Goal: Task Accomplishment & Management: Complete application form

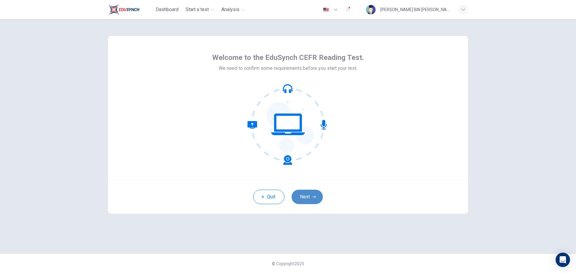
click at [311, 194] on button "Next" at bounding box center [307, 197] width 31 height 14
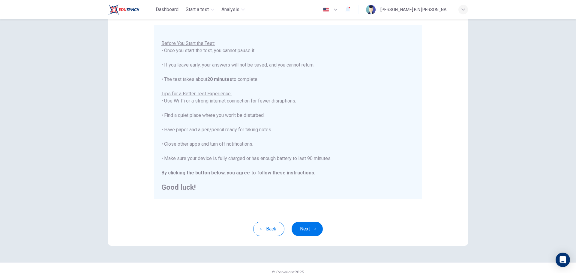
scroll to position [56, 0]
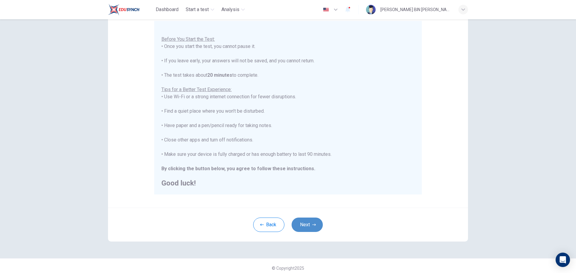
click at [312, 221] on button "Next" at bounding box center [307, 225] width 31 height 14
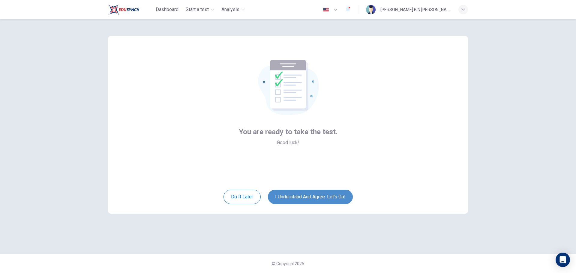
click at [316, 195] on button "I understand and agree. Let’s go!" at bounding box center [310, 197] width 85 height 14
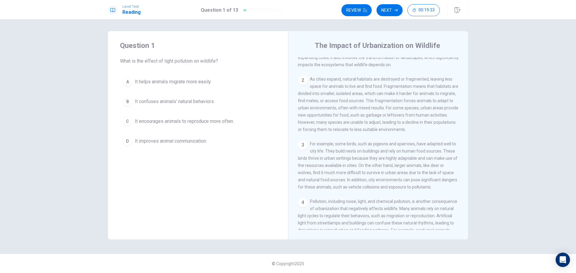
scroll to position [40, 0]
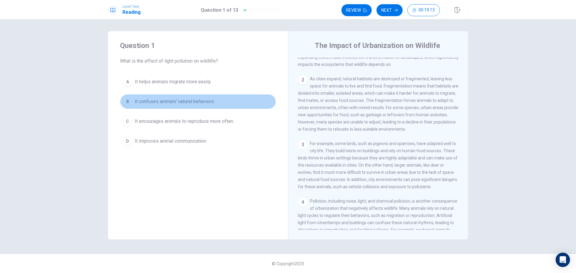
click at [210, 102] on span "It confuses animals' natural behaviors." at bounding box center [175, 101] width 80 height 7
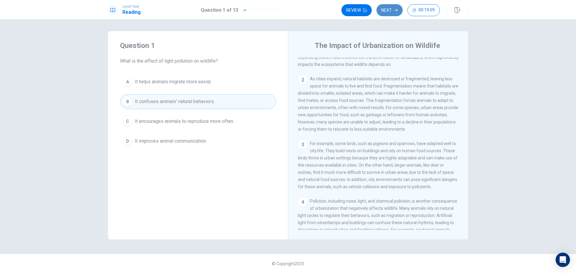
click at [389, 13] on button "Next" at bounding box center [390, 10] width 26 height 12
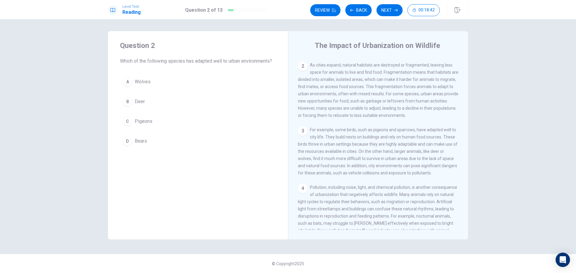
scroll to position [54, 0]
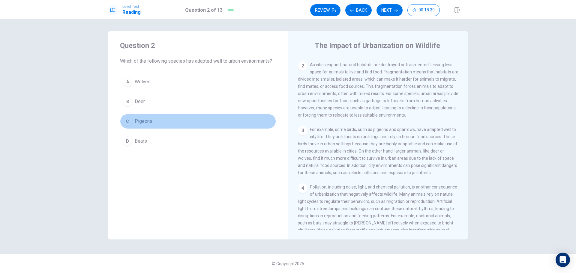
click at [179, 120] on button "C Pigeons" at bounding box center [198, 121] width 156 height 15
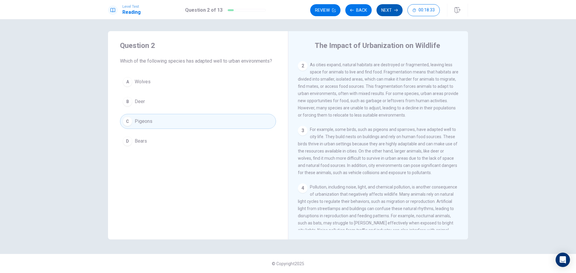
click at [389, 11] on button "Next" at bounding box center [390, 10] width 26 height 12
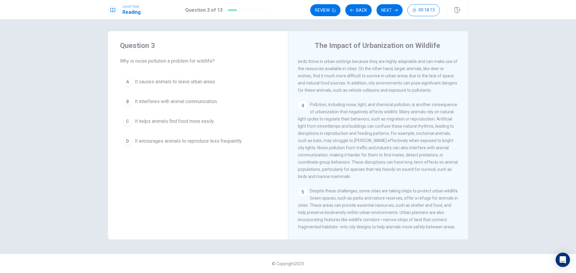
scroll to position [137, 0]
click at [201, 99] on span "It interferes with animal communication." at bounding box center [176, 101] width 83 height 7
click at [387, 7] on button "Next" at bounding box center [390, 10] width 26 height 12
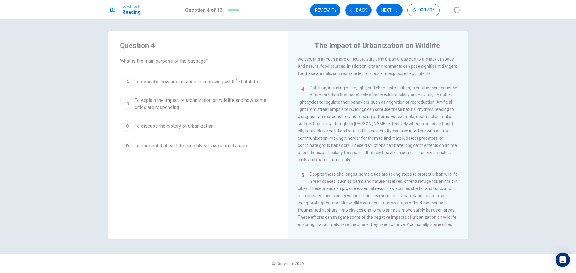
scroll to position [186, 0]
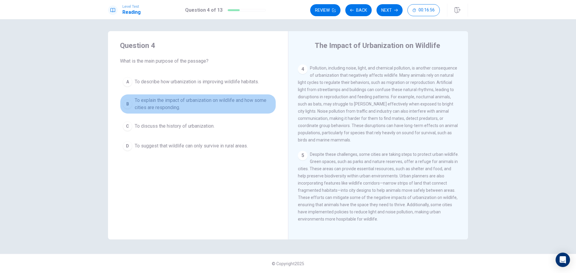
click at [240, 101] on span "To explain the impact of urbanization on wildlife and how some cities are respo…" at bounding box center [204, 104] width 139 height 14
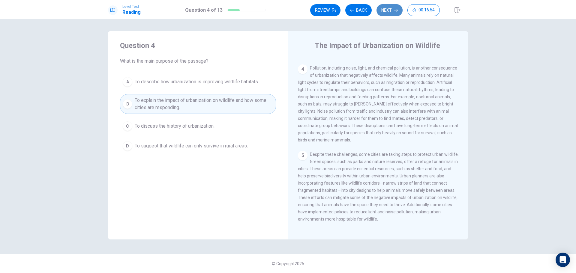
click at [387, 11] on button "Next" at bounding box center [390, 10] width 26 height 12
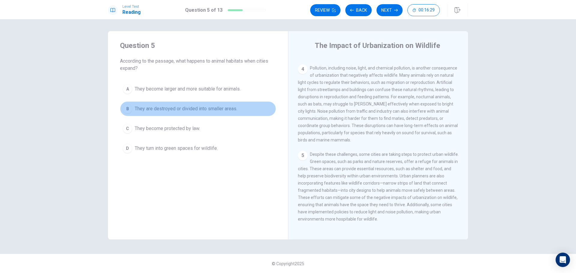
click at [225, 107] on span "They are destroyed or divided into smaller areas." at bounding box center [186, 108] width 103 height 7
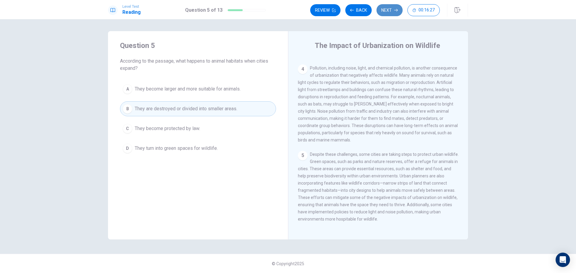
click at [390, 13] on button "Next" at bounding box center [390, 10] width 26 height 12
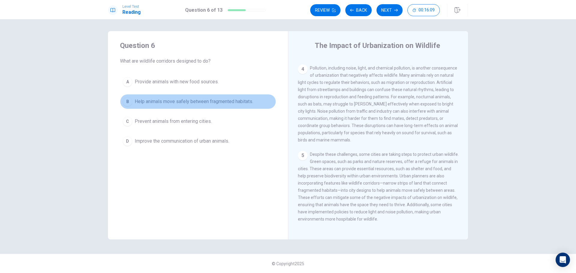
click at [210, 105] on span "Help animals move safely between fragmented habitats." at bounding box center [194, 101] width 119 height 7
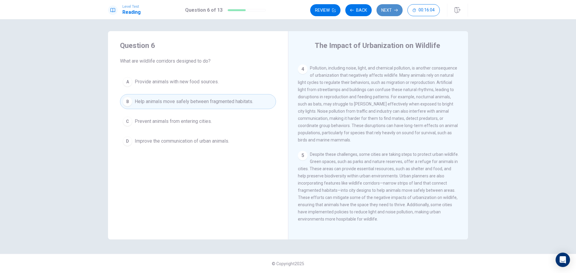
click at [396, 11] on icon "button" at bounding box center [396, 10] width 4 height 4
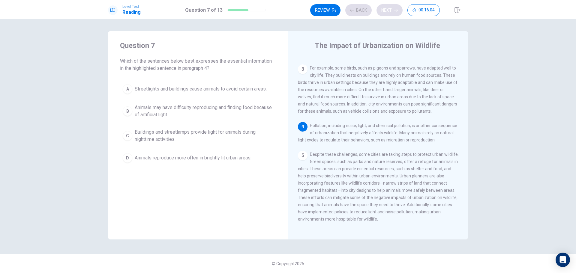
scroll to position [134, 0]
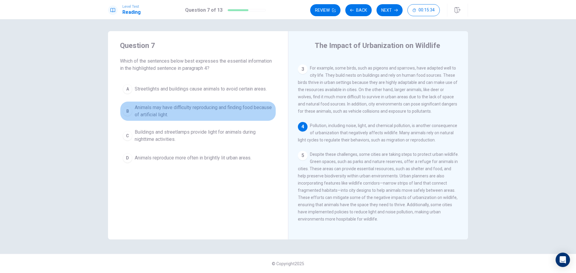
click at [219, 111] on span "Animals may have difficulty reproducing and finding food because of artificial …" at bounding box center [204, 111] width 139 height 14
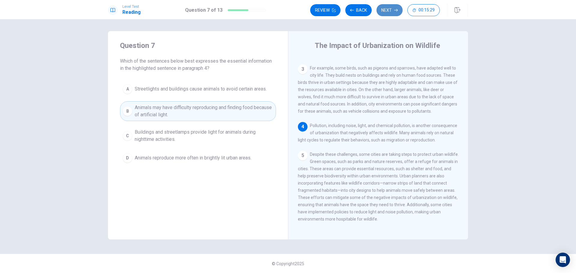
click at [387, 9] on button "Next" at bounding box center [390, 10] width 26 height 12
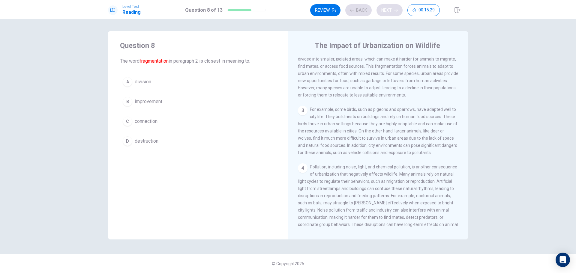
scroll to position [60, 0]
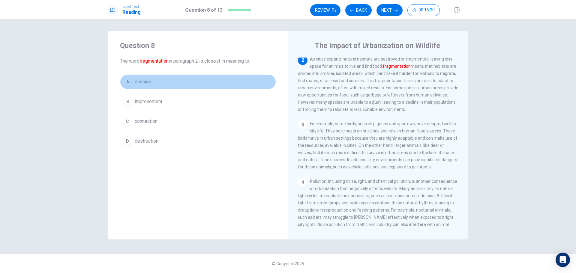
click at [172, 85] on button "A division" at bounding box center [198, 81] width 156 height 15
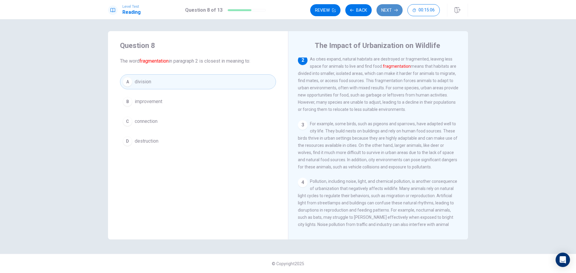
click at [387, 7] on button "Next" at bounding box center [390, 10] width 26 height 12
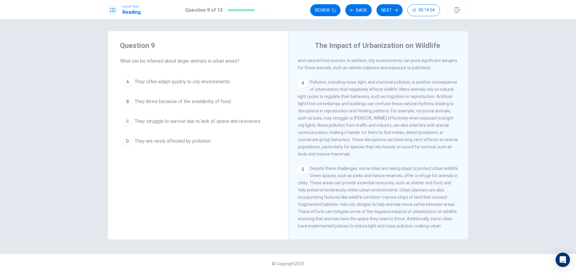
scroll to position [186, 0]
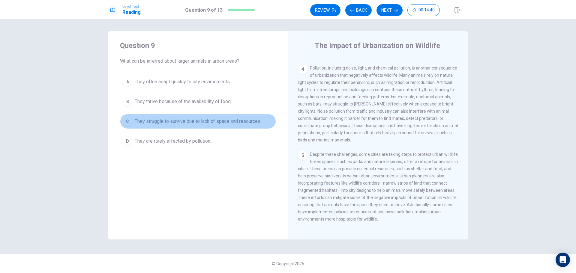
click at [217, 124] on span "They struggle to survive due to lack of space and resources." at bounding box center [198, 121] width 127 height 7
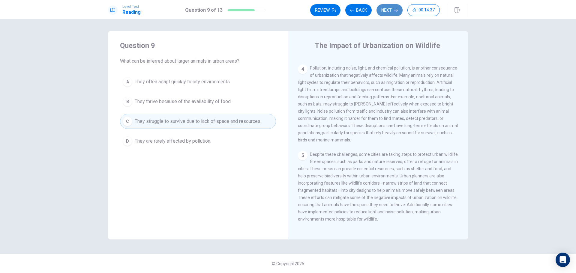
click at [385, 14] on button "Next" at bounding box center [390, 10] width 26 height 12
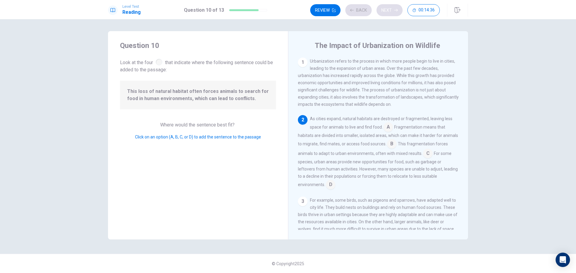
scroll to position [22, 0]
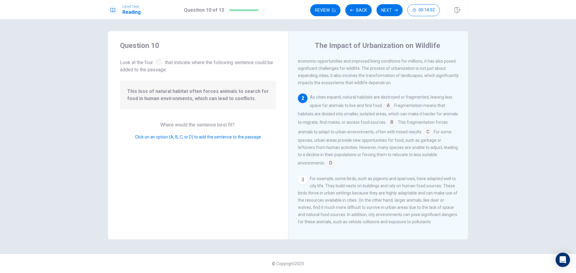
click at [391, 109] on input at bounding box center [389, 106] width 10 height 10
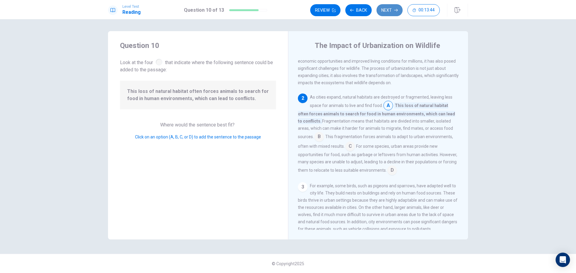
click at [389, 12] on button "Next" at bounding box center [390, 10] width 26 height 12
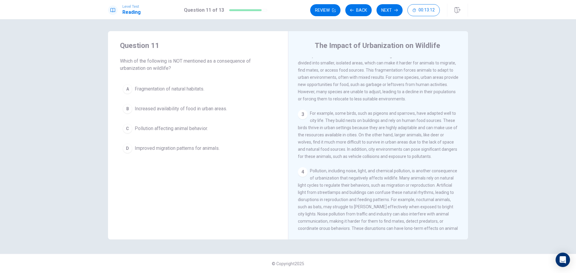
scroll to position [71, 0]
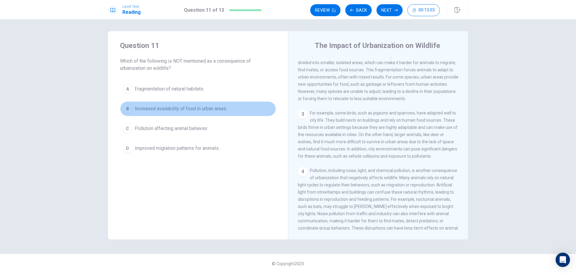
click at [195, 109] on span "Increased availability of food in urban areas." at bounding box center [181, 108] width 92 height 7
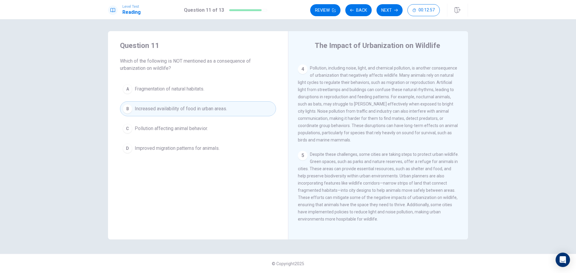
scroll to position [182, 0]
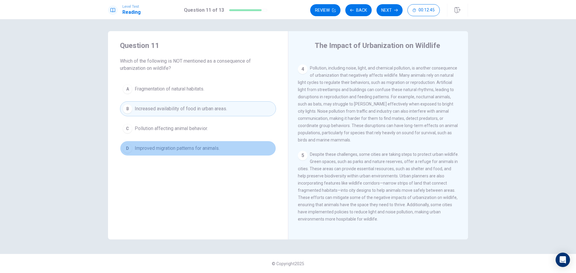
click at [236, 143] on button "D Improved migration patterns for animals." at bounding box center [198, 148] width 156 height 15
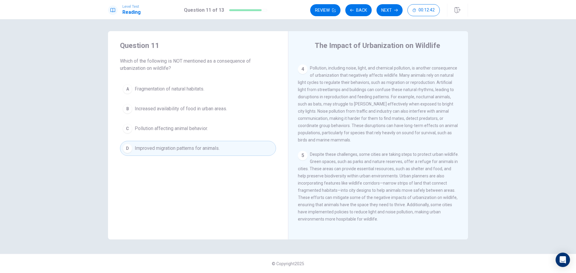
scroll to position [186, 0]
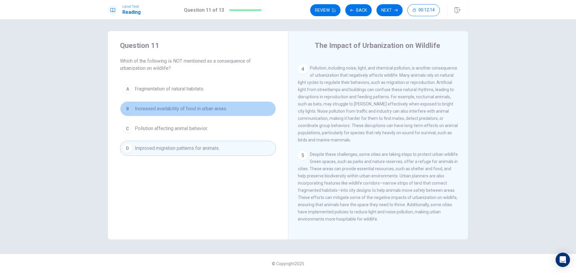
click at [229, 112] on button "B Increased availability of food in urban areas." at bounding box center [198, 108] width 156 height 15
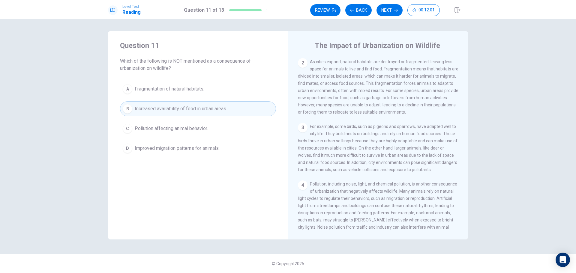
scroll to position [57, 0]
click at [235, 142] on button "D Improved migration patterns for animals." at bounding box center [198, 148] width 156 height 15
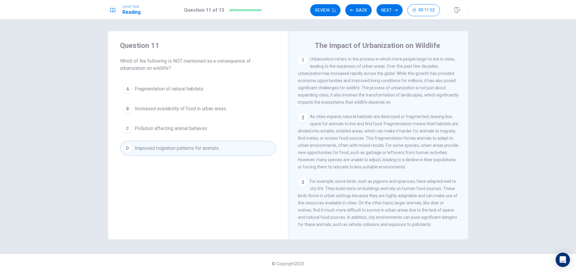
scroll to position [2, 0]
click at [393, 9] on button "Next" at bounding box center [390, 10] width 26 height 12
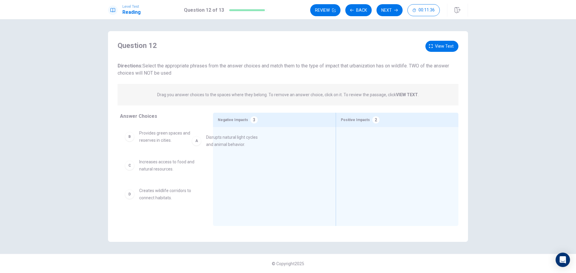
drag, startPoint x: 181, startPoint y: 140, endPoint x: 263, endPoint y: 146, distance: 81.6
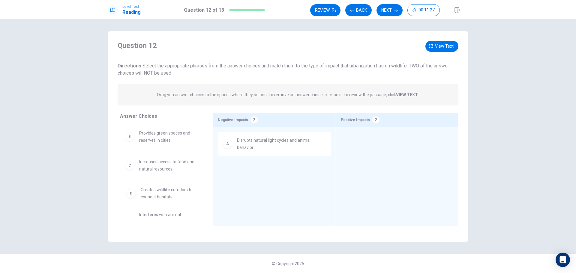
scroll to position [0, 0]
drag, startPoint x: 175, startPoint y: 201, endPoint x: 185, endPoint y: 191, distance: 14.0
drag, startPoint x: 161, startPoint y: 200, endPoint x: 272, endPoint y: 184, distance: 112.4
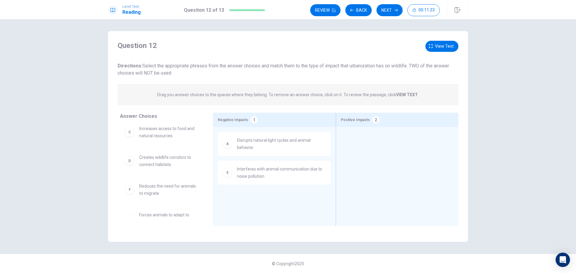
scroll to position [47, 0]
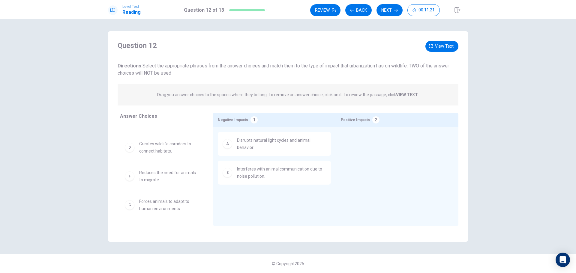
click at [167, 211] on span "Forces animals to adapt to human environments" at bounding box center [168, 205] width 59 height 14
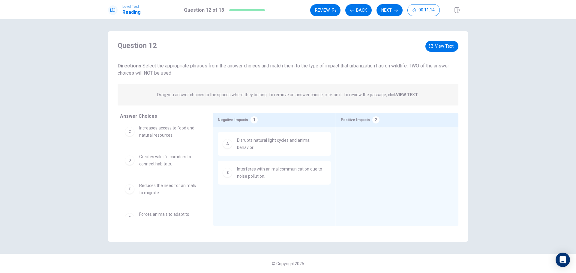
scroll to position [0, 0]
drag, startPoint x: 173, startPoint y: 172, endPoint x: 389, endPoint y: 145, distance: 217.4
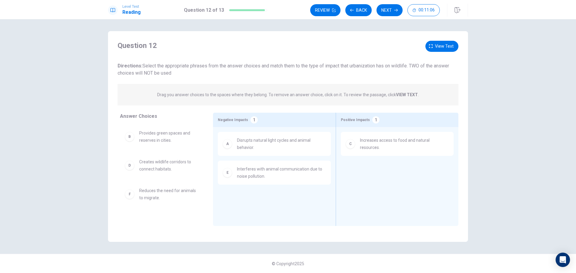
click at [174, 163] on span "Creates wildlife corridors to connect habitats." at bounding box center [168, 165] width 59 height 14
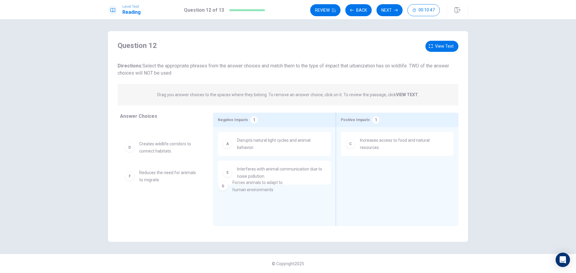
scroll to position [2, 0]
drag, startPoint x: 172, startPoint y: 208, endPoint x: 271, endPoint y: 206, distance: 98.8
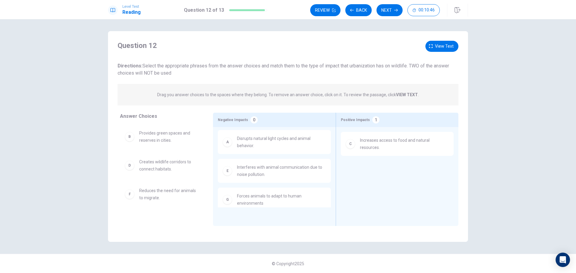
scroll to position [0, 0]
drag, startPoint x: 171, startPoint y: 142, endPoint x: 381, endPoint y: 179, distance: 213.1
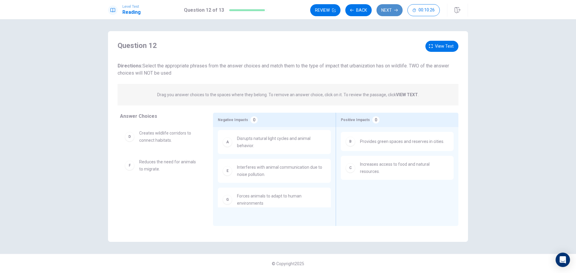
click at [387, 7] on button "Next" at bounding box center [390, 10] width 26 height 12
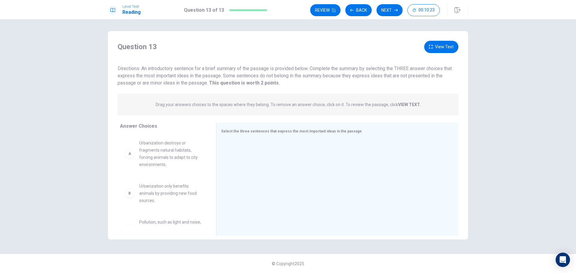
click at [202, 112] on div "Drag your answers choices to the spaces where they belong. To remove an answer …" at bounding box center [288, 105] width 341 height 22
click at [178, 155] on span "Urbanization destroys or fragments natural habitats, forcing animals to adapt t…" at bounding box center [170, 154] width 62 height 29
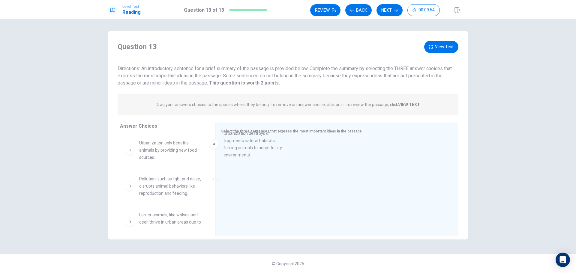
drag, startPoint x: 180, startPoint y: 164, endPoint x: 266, endPoint y: 156, distance: 86.8
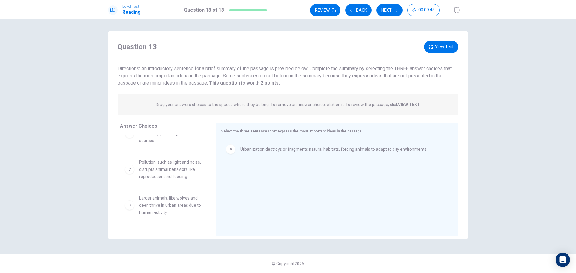
scroll to position [18, 0]
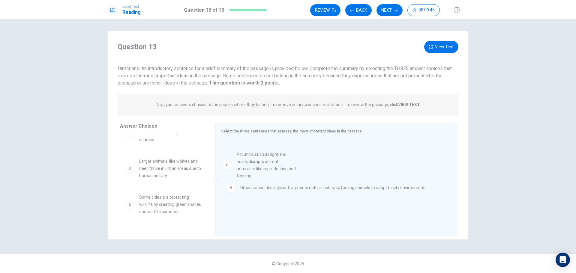
drag, startPoint x: 177, startPoint y: 174, endPoint x: 285, endPoint y: 172, distance: 108.1
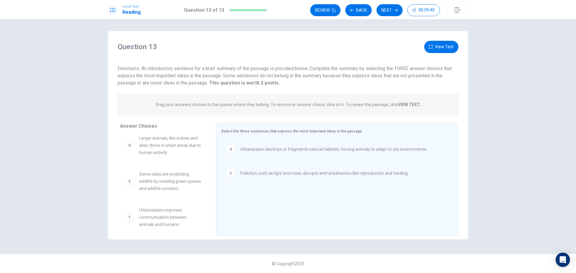
scroll to position [44, 0]
drag, startPoint x: 174, startPoint y: 188, endPoint x: 267, endPoint y: 213, distance: 96.5
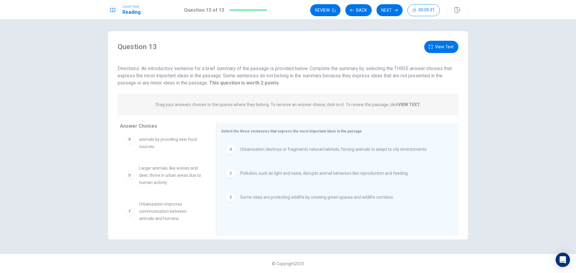
scroll to position [0, 0]
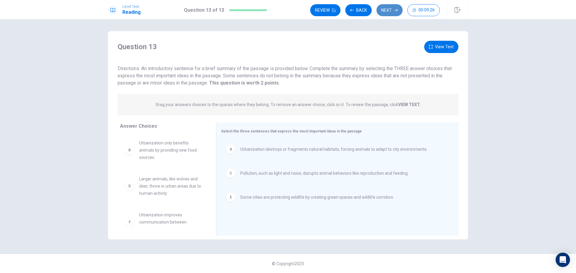
click at [397, 15] on button "Next" at bounding box center [390, 10] width 26 height 12
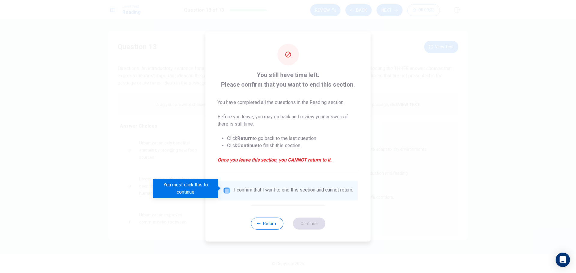
click at [227, 189] on input "You must click this to continue" at bounding box center [226, 190] width 7 height 7
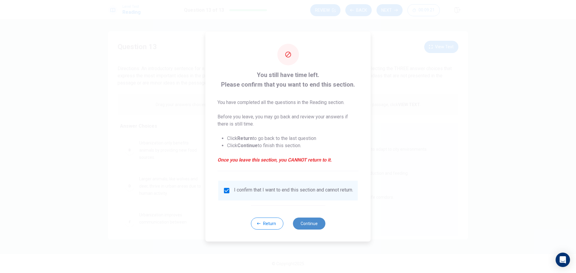
click at [311, 227] on button "Continue" at bounding box center [309, 224] width 32 height 12
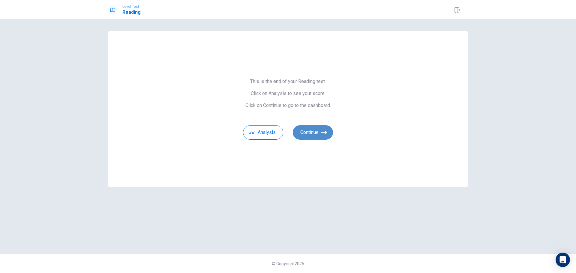
click at [320, 134] on button "Continue" at bounding box center [313, 132] width 40 height 14
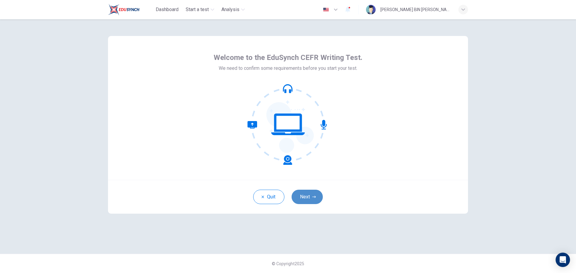
click at [314, 193] on button "Next" at bounding box center [307, 197] width 31 height 14
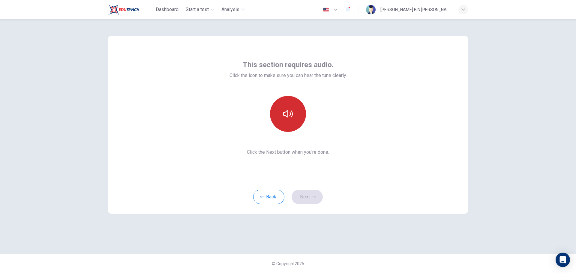
click at [293, 115] on button "button" at bounding box center [288, 114] width 36 height 36
click at [307, 197] on button "Next" at bounding box center [307, 197] width 31 height 14
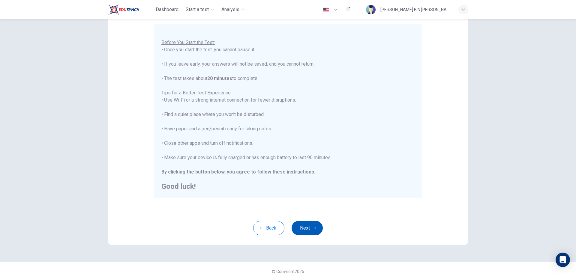
scroll to position [60, 0]
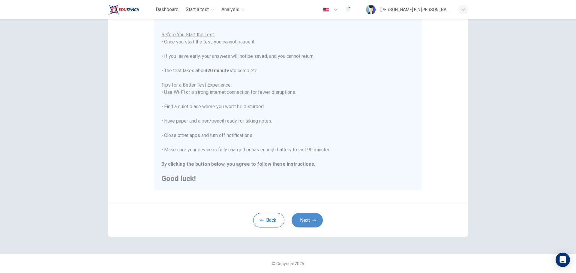
click at [312, 223] on button "Next" at bounding box center [307, 220] width 31 height 14
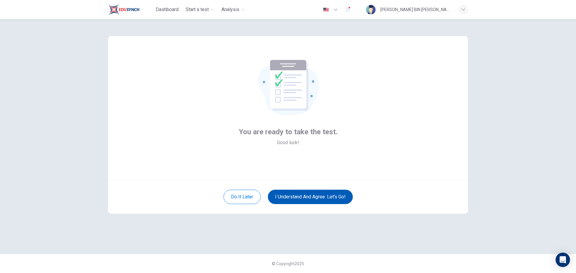
scroll to position [0, 0]
click at [313, 195] on button "I understand and agree. Let’s go!" at bounding box center [310, 197] width 85 height 14
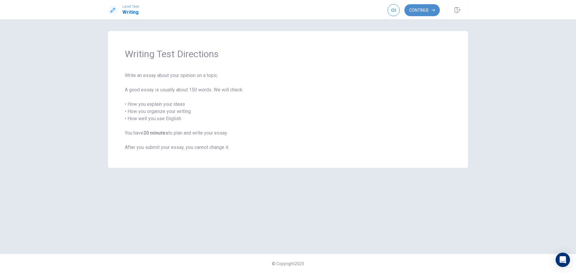
click at [414, 11] on button "Continue" at bounding box center [422, 10] width 35 height 12
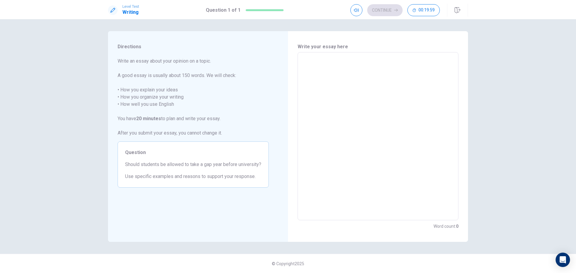
click at [390, 70] on textarea at bounding box center [378, 136] width 152 height 158
type textarea "t"
type textarea "x"
type textarea "th"
type textarea "x"
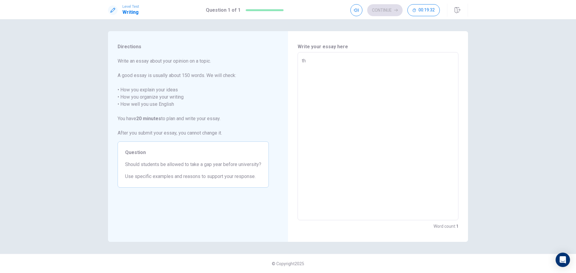
type textarea "thi"
type textarea "x"
type textarea "this"
type textarea "x"
type textarea "thi"
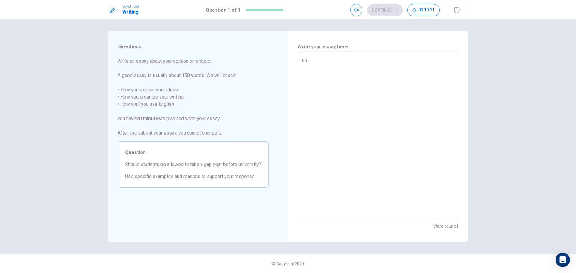
type textarea "x"
type textarea "th"
type textarea "x"
type textarea "t"
type textarea "x"
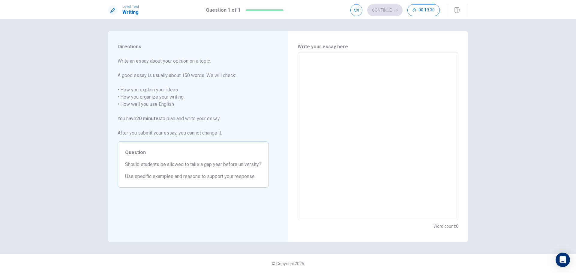
type textarea "T"
type textarea "x"
type textarea "Th"
type textarea "x"
type textarea "Thi"
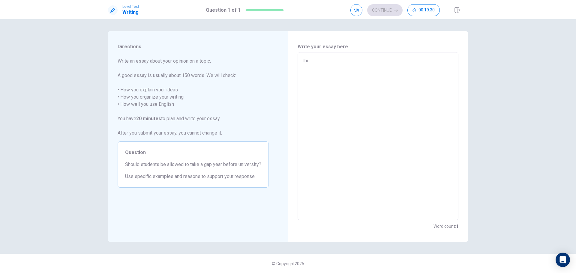
type textarea "x"
type textarea "This"
type textarea "x"
type textarea "This"
type textarea "x"
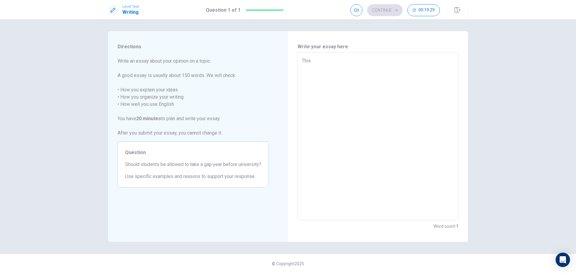
type textarea "This t"
type textarea "x"
type textarea "This to"
type textarea "x"
type textarea "This top"
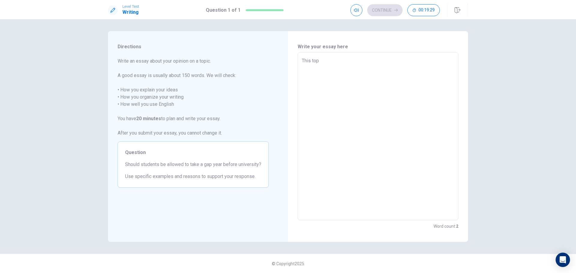
type textarea "x"
type textarea "This topi"
type textarea "x"
type textarea "This topic"
type textarea "x"
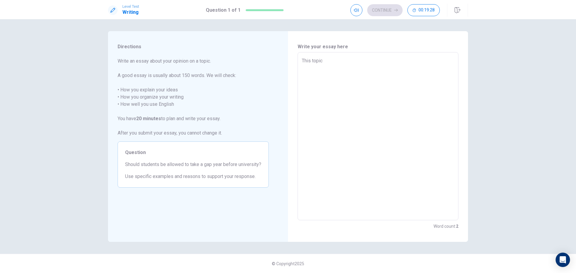
type textarea "This topic"
type textarea "x"
type textarea "This topic h"
type textarea "x"
type textarea "This topic ha"
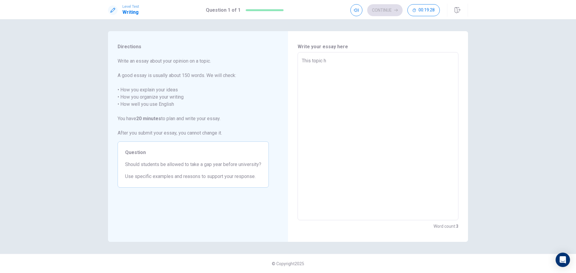
type textarea "x"
type textarea "This topic has"
type textarea "x"
type textarea "This topic has"
type textarea "x"
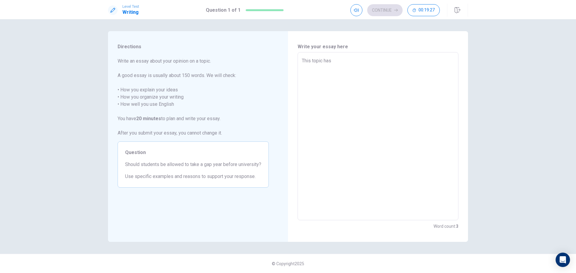
type textarea "This topic has b"
type textarea "x"
type textarea "This topic has be"
type textarea "x"
type textarea "This topic has bee"
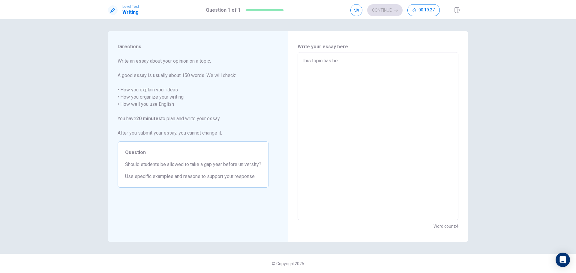
type textarea "x"
type textarea "This topic has been"
type textarea "x"
type textarea "This topic has been"
type textarea "x"
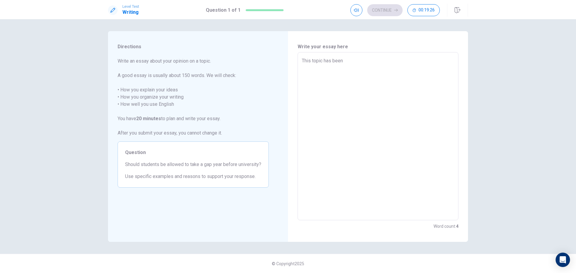
type textarea "This topic has been a"
type textarea "x"
type textarea "This topic has been a"
type textarea "x"
type textarea "This topic has been a g"
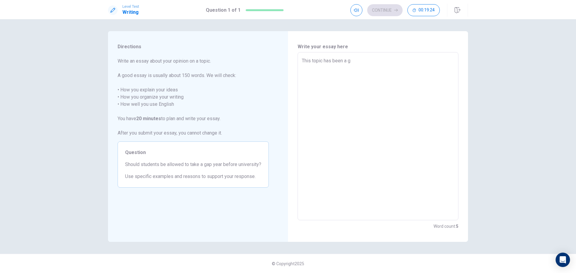
type textarea "x"
type textarea "This topic has been a gr"
type textarea "x"
type textarea "This topic has been a gre"
type textarea "x"
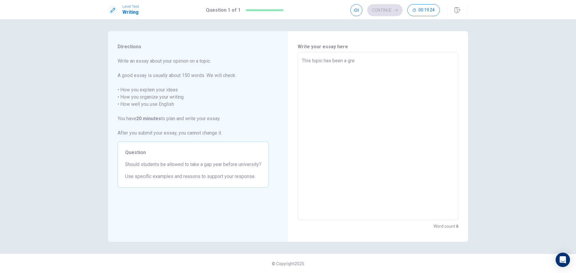
type textarea "This topic has been a grea"
type textarea "x"
type textarea "This topic has been a great"
type textarea "x"
type textarea "This topic has been a great"
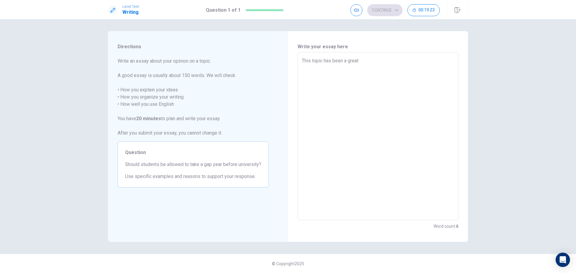
type textarea "x"
type textarea "This topic has been a great d"
type textarea "x"
type textarea "This topic has been a great de"
type textarea "x"
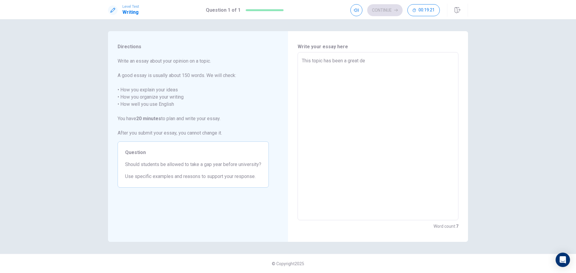
type textarea "This topic has been a great deb"
type textarea "x"
type textarea "This topic has been a great deba"
type textarea "x"
type textarea "This topic has been a great debat"
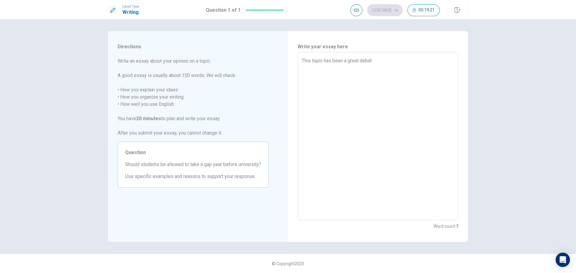
type textarea "x"
type textarea "This topic has been a great debate"
type textarea "x"
type textarea "This topic has been a great debate"
type textarea "x"
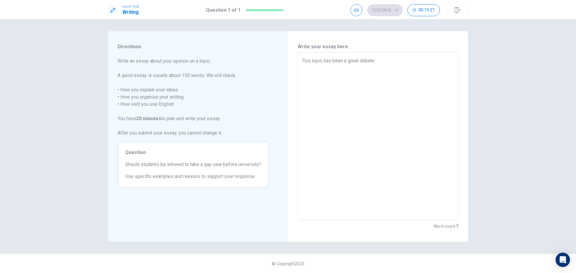
type textarea "This topic has been a great debate b"
type textarea "x"
type textarea "This topic has been a great debate be"
type textarea "x"
type textarea "This topic has been a great debate bet"
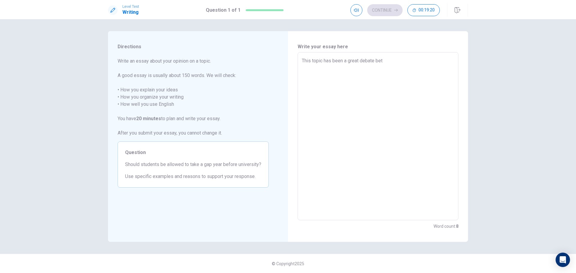
type textarea "x"
type textarea "This topic has been a great debate betw"
type textarea "x"
type textarea "This topic has been a great debate betwe"
type textarea "x"
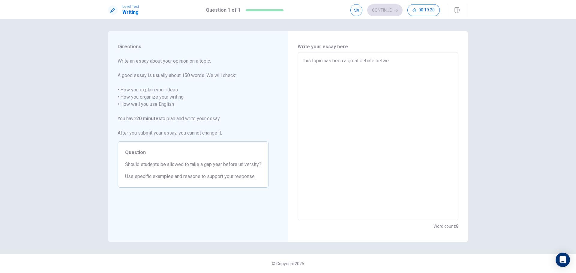
type textarea "This topic has been a great debate betwee"
type textarea "x"
type textarea "This topic has been a great debate between"
type textarea "x"
type textarea "This topic has been a great debate between"
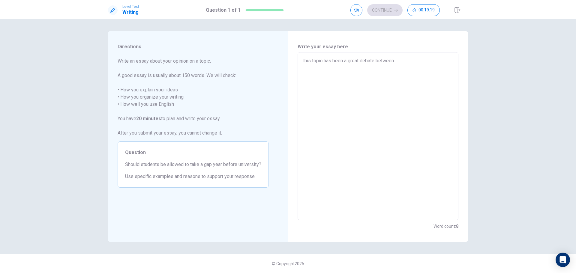
type textarea "x"
type textarea "This topic has been a great debate between s"
type textarea "x"
type textarea "This topic has been a great debate between sp"
type textarea "x"
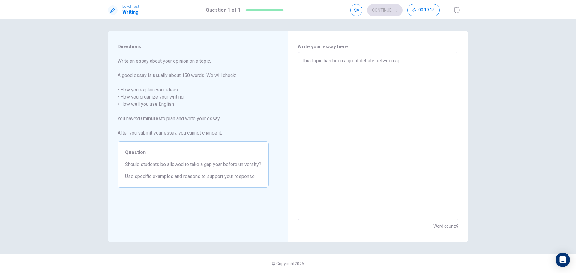
type textarea "This topic has been a great debate between spe"
type textarea "x"
type textarea "This topic has been a great debate between spec"
type textarea "x"
type textarea "This topic has been a great debate between speci"
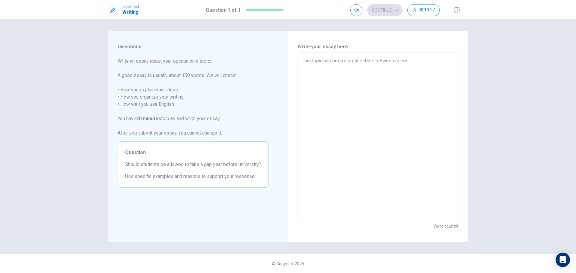
type textarea "x"
type textarea "This topic has been a great debate between specia"
type textarea "x"
type textarea "This topic has been a great debate between special"
type textarea "x"
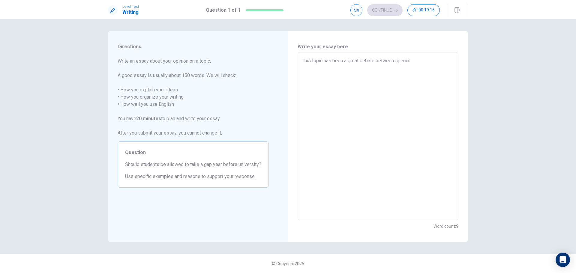
type textarea "This topic has been a great debate between speciali"
type textarea "x"
type textarea "This topic has been a great debate between specialis"
type textarea "x"
type textarea "This topic has been a great debate between specialist"
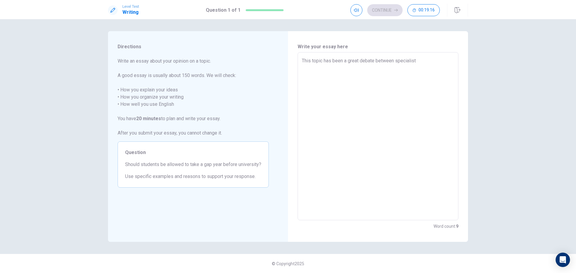
type textarea "x"
type textarea "This topic has been a great debate between specialists"
type textarea "x"
type textarea "This topic has been a great debate between specialists"
type textarea "x"
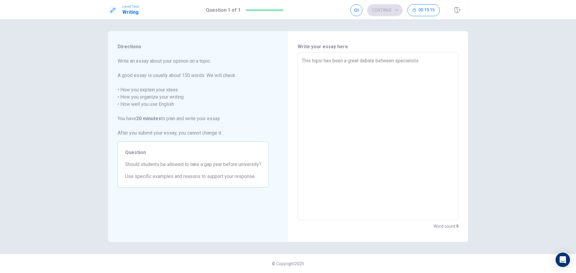
type textarea "This topic has been a great debate between specialists a"
type textarea "x"
type textarea "This topic has been a great debate between specialists an"
type textarea "x"
type textarea "This topic has been a great debate between specialists and"
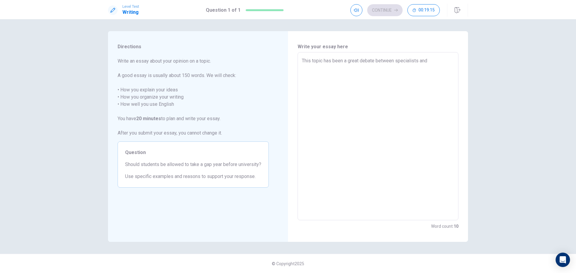
type textarea "x"
type textarea "This topic has been a great debate between specialists and"
type textarea "x"
type textarea "This topic has been a great debate between specialists and f"
type textarea "x"
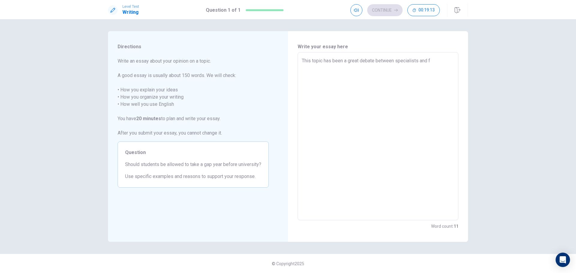
type textarea "This topic has been a great debate between specialists and fo"
type textarea "x"
type textarea "This topic has been a great debate between specialists and for"
type textarea "x"
type textarea "This topic has been a great debate between specialists and for"
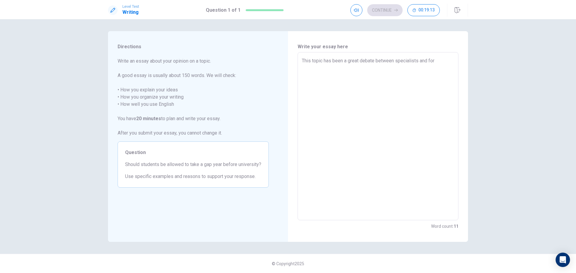
type textarea "x"
type textarea "This topic has been a great debate between specialists and for d"
type textarea "x"
type textarea "This topic has been a great debate between specialists and for de"
type textarea "x"
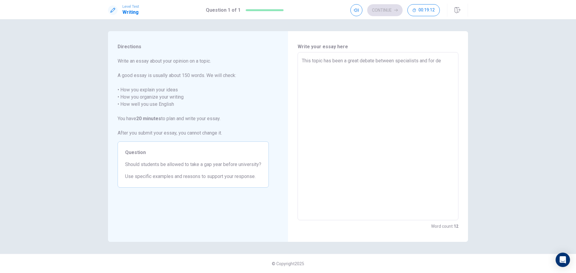
type textarea "This topic has been a great debate between specialists and for dec"
type textarea "x"
type textarea "This topic has been a great debate between specialists and for deca"
type textarea "x"
type textarea "This topic has been a great debate between specialists and for decad"
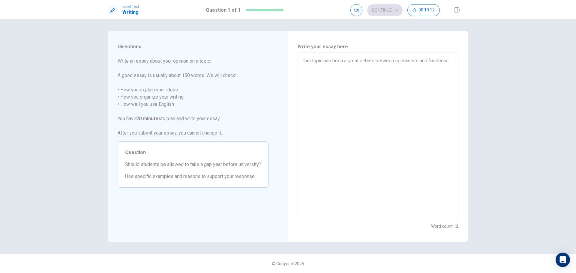
type textarea "x"
type textarea "This topic has been a great debate between specialists and for decade"
type textarea "x"
type textarea "This topic has been a great debate between specialists and for decades"
type textarea "x"
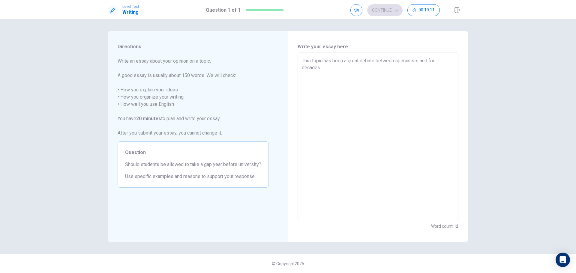
type textarea "This topic has been a great debate between specialists and for decades"
type textarea "x"
type textarea "This topic has been a great debate between specialists and for decades w"
type textarea "x"
type textarea "This topic has been a great debate between specialists and for decades we"
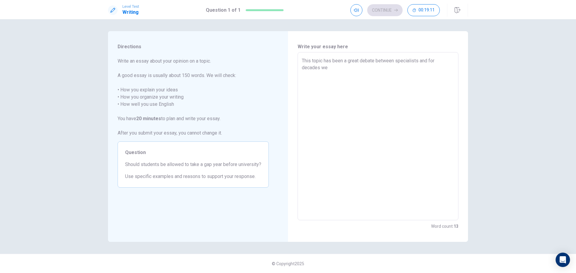
type textarea "x"
type textarea "This topic has been a great debate between specialists and for decades we"
type textarea "x"
type textarea "This topic has been a great debate between specialists and for decades we h"
type textarea "x"
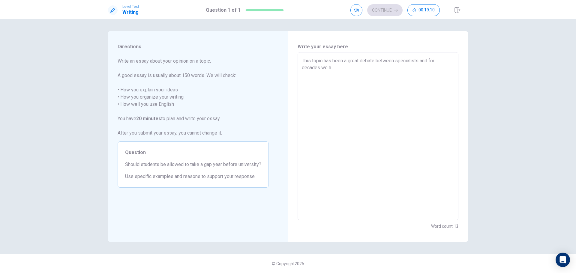
type textarea "This topic has been a great debate between specialists and for decades we ha"
type textarea "x"
type textarea "This topic has been a great debate between specialists and for decades we hav"
type textarea "x"
type textarea "This topic has been a great debate between specialists and for decades we have"
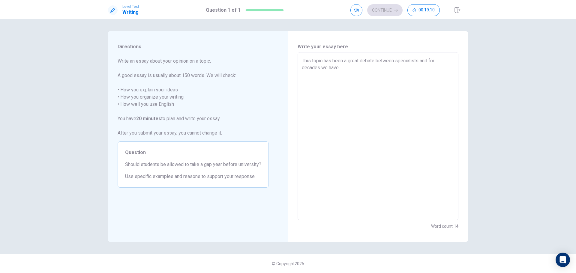
type textarea "x"
type textarea "This topic has been a great debate between specialists and for decades we have"
type textarea "x"
type textarea "This topic has been a great debate between specialists and for decades we have e"
type textarea "x"
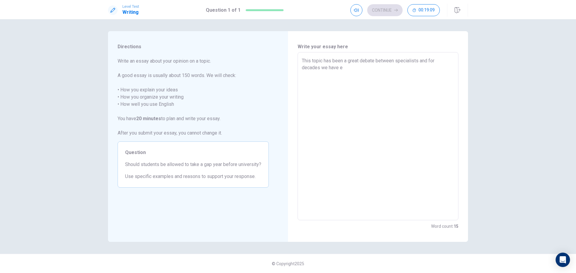
type textarea "This topic has been a great debate between specialists and for decades we have"
type textarea "x"
type textarea "This topic has been a great debate between specialists and for decades we have b"
type textarea "x"
type textarea "This topic has been a great debate between specialists and for decades we have …"
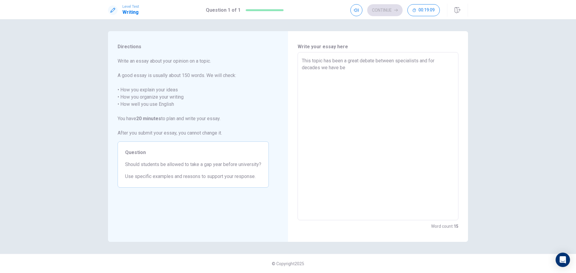
type textarea "x"
type textarea "This topic has been a great debate between specialists and for decades we have …"
type textarea "x"
type textarea "This topic has been a great debate between specialists and for decades we have …"
type textarea "x"
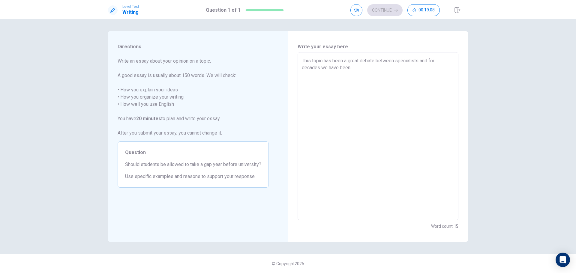
type textarea "This topic has been a great debate between specialists and for decades we have …"
type textarea "x"
type textarea "This topic has been a great debate between specialists and for decades we have …"
type textarea "x"
type textarea "This topic has been a great debate between specialists and for decades we have …"
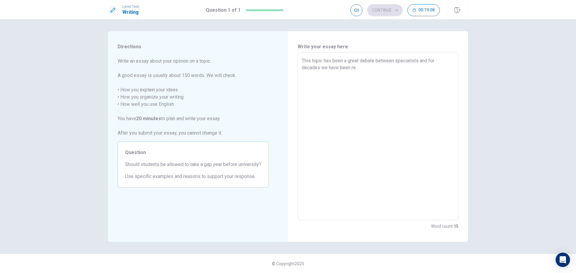
type textarea "x"
type textarea "This topic has been a great debate between specialists and for decades we have …"
type textarea "x"
type textarea "This topic has been a great debate between specialists and for decades we have …"
type textarea "x"
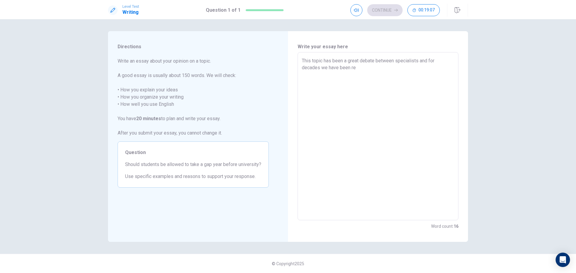
type textarea "This topic has been a great debate between specialists and for decades we have …"
type textarea "x"
type textarea "This topic has been a great debate between specialists and for decades we have …"
type textarea "x"
type textarea "This topic has been a great debate between specialists and for decades we have …"
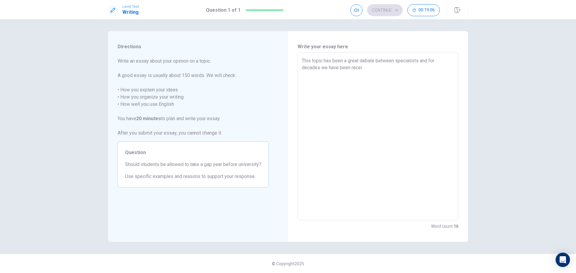
type textarea "x"
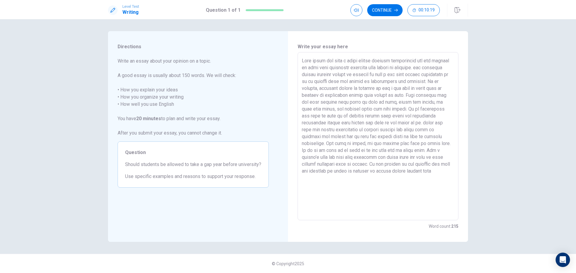
click at [450, 177] on textarea at bounding box center [378, 136] width 152 height 158
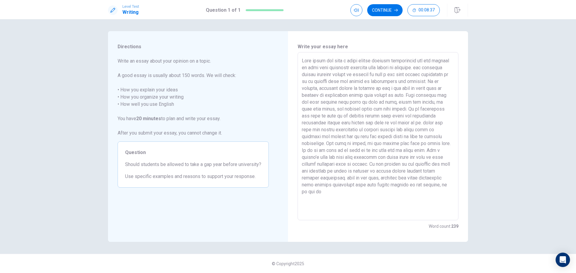
click at [357, 192] on textarea at bounding box center [378, 136] width 152 height 158
click at [384, 14] on button "Continue" at bounding box center [384, 10] width 35 height 12
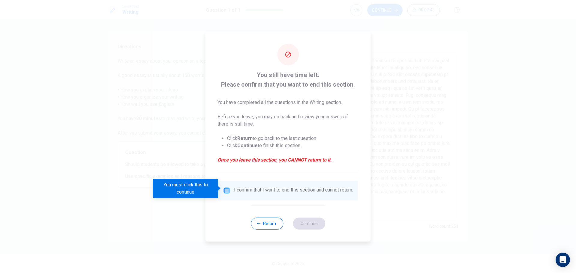
click at [228, 190] on input "You must click this to continue" at bounding box center [226, 190] width 7 height 7
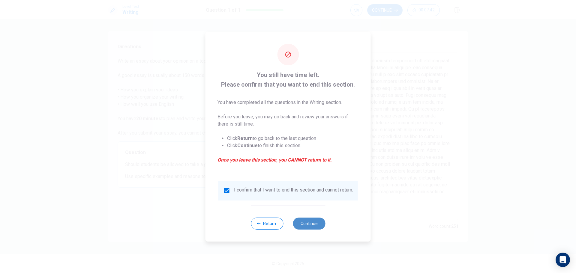
click at [307, 226] on button "Continue" at bounding box center [309, 224] width 32 height 12
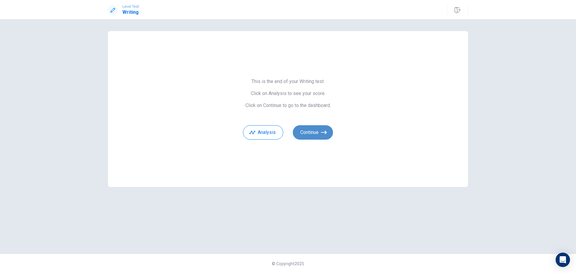
click at [307, 128] on button "Continue" at bounding box center [313, 132] width 40 height 14
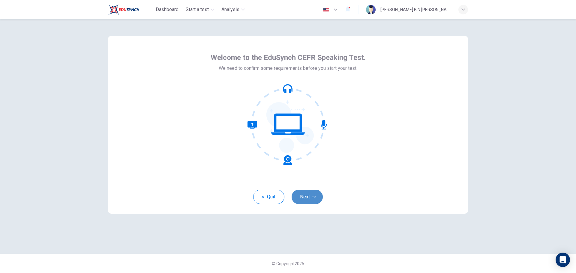
click at [303, 199] on button "Next" at bounding box center [307, 197] width 31 height 14
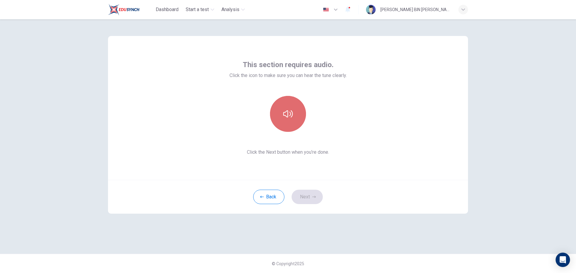
click at [287, 118] on icon "button" at bounding box center [288, 114] width 10 height 10
click at [307, 195] on button "Next" at bounding box center [307, 197] width 31 height 14
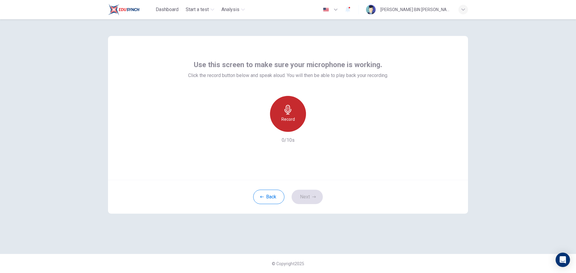
click at [294, 118] on h6 "Record" at bounding box center [288, 119] width 14 height 7
click at [290, 120] on h6 "Stop" at bounding box center [288, 119] width 9 height 7
click at [292, 119] on h6 "Record" at bounding box center [288, 119] width 14 height 7
click at [316, 127] on icon "button" at bounding box center [316, 127] width 3 height 4
click at [310, 198] on button "Next" at bounding box center [307, 197] width 31 height 14
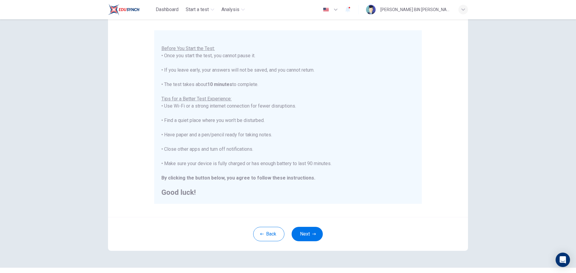
scroll to position [60, 0]
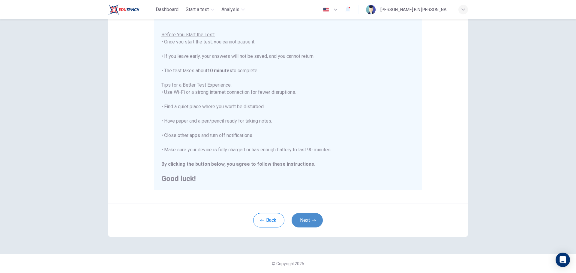
click at [310, 218] on button "Next" at bounding box center [307, 220] width 31 height 14
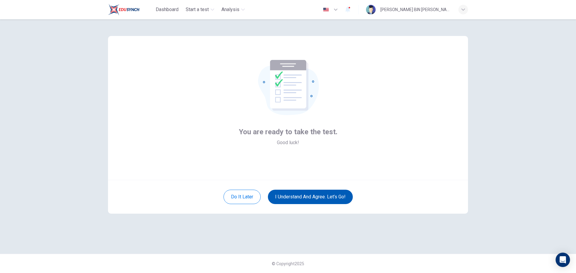
scroll to position [0, 0]
click at [311, 199] on button "I understand and agree. Let’s go!" at bounding box center [310, 197] width 85 height 14
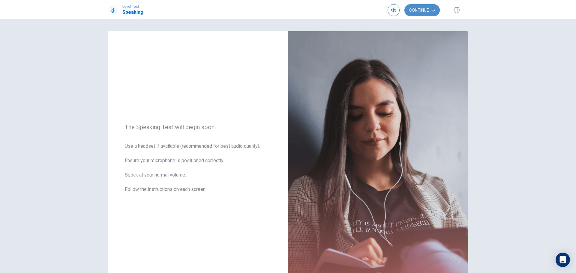
click at [421, 11] on button "Continue" at bounding box center [422, 10] width 35 height 12
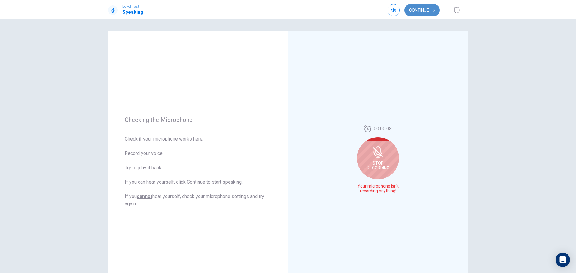
click at [422, 12] on button "Continue" at bounding box center [422, 10] width 35 height 12
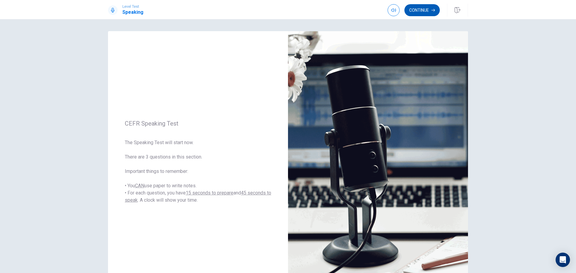
click at [430, 11] on button "Continue" at bounding box center [422, 10] width 35 height 12
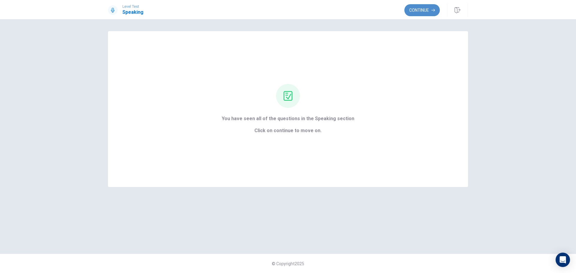
click at [415, 11] on button "Continue" at bounding box center [422, 10] width 35 height 12
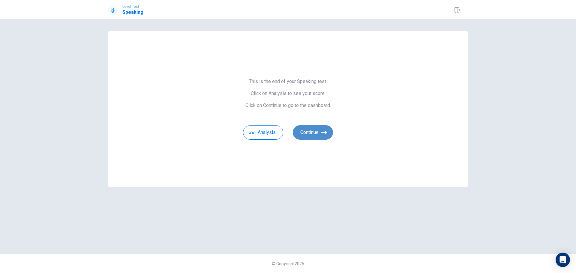
click at [322, 134] on icon "button" at bounding box center [324, 133] width 6 height 6
